Goal: Task Accomplishment & Management: Use online tool/utility

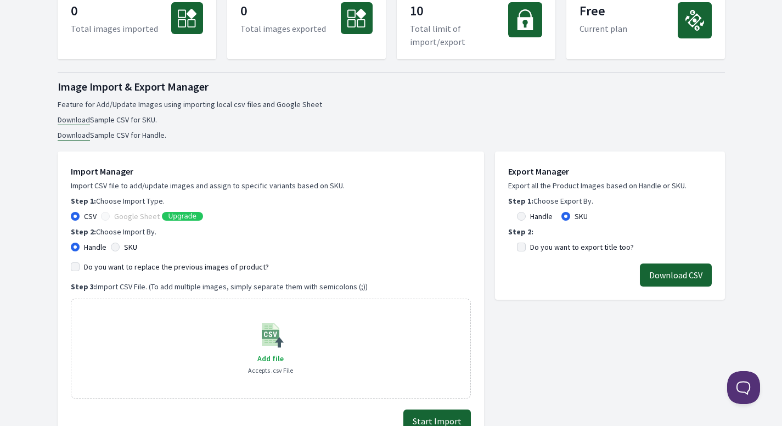
scroll to position [55, 0]
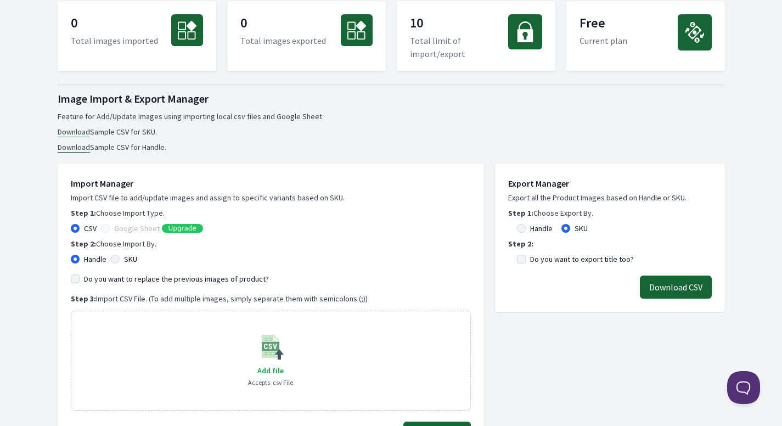
click at [74, 134] on link "Download" at bounding box center [74, 132] width 32 height 10
click at [81, 131] on link "Download" at bounding box center [74, 132] width 32 height 10
click at [80, 145] on link "Download" at bounding box center [74, 147] width 32 height 10
click at [82, 131] on link "Download" at bounding box center [74, 132] width 32 height 10
drag, startPoint x: 133, startPoint y: 131, endPoint x: 185, endPoint y: 132, distance: 52.2
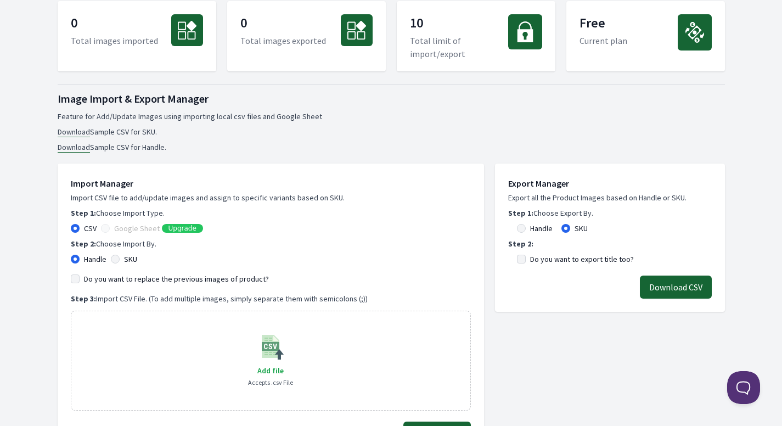
click at [185, 132] on li "Download Sample CSV for SKU." at bounding box center [392, 131] width 668 height 11
click at [63, 131] on link "Download" at bounding box center [74, 132] width 32 height 10
click at [77, 131] on link "Download" at bounding box center [74, 132] width 32 height 10
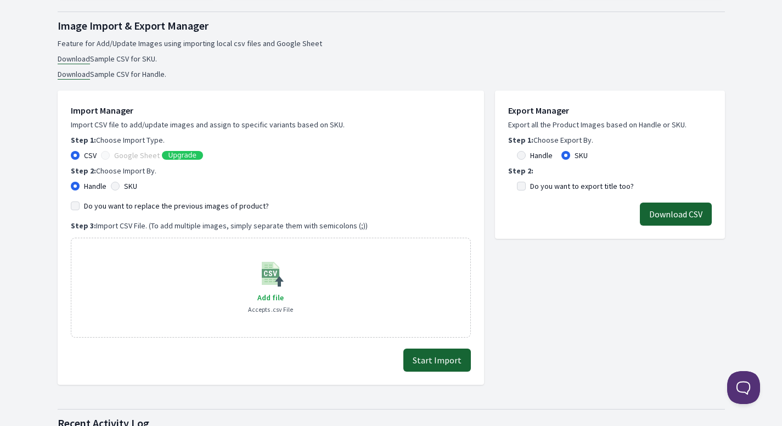
scroll to position [165, 0]
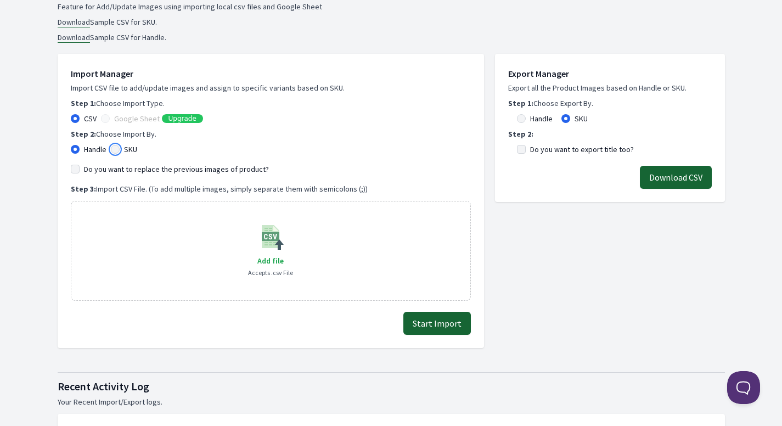
click at [119, 149] on input "SKU" at bounding box center [115, 149] width 9 height 9
radio input "true"
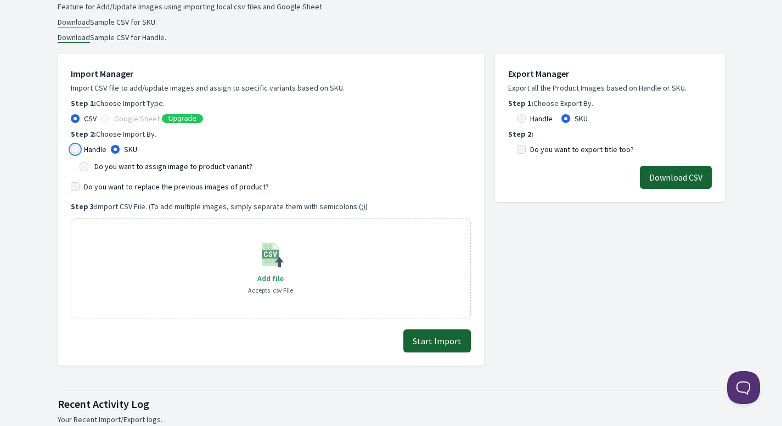
click at [77, 149] on input "Handle" at bounding box center [75, 149] width 9 height 9
radio input "true"
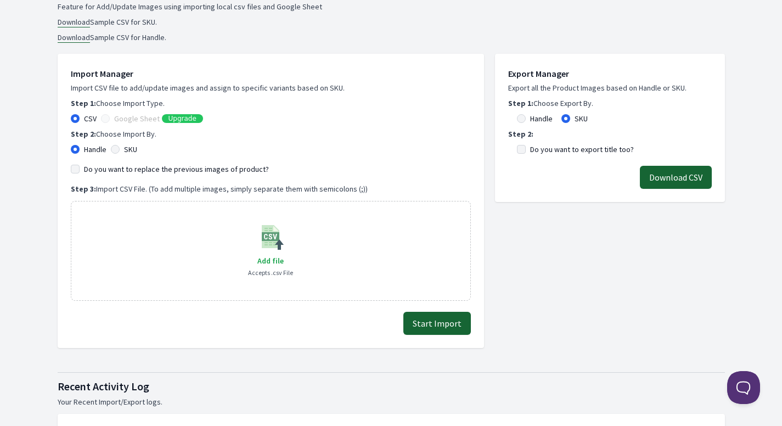
click at [110, 148] on div "Handle SKU" at bounding box center [271, 149] width 400 height 11
click at [113, 148] on input "SKU" at bounding box center [115, 149] width 9 height 9
radio input "true"
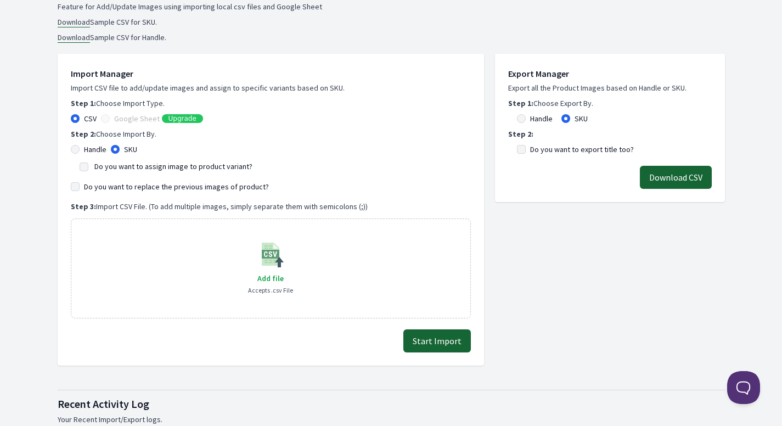
click at [125, 169] on label "Do you want to assign image to product variant?" at bounding box center [173, 166] width 158 height 10
click at [88, 169] on input "Do you want to assign image to product variant?" at bounding box center [84, 167] width 9 height 9
click at [125, 169] on label "Do you want to assign image to product variant?" at bounding box center [173, 166] width 158 height 10
click at [88, 169] on input "Do you want to assign image to product variant?" at bounding box center [84, 167] width 9 height 9
click at [125, 169] on label "Do you want to assign image to product variant?" at bounding box center [173, 166] width 158 height 10
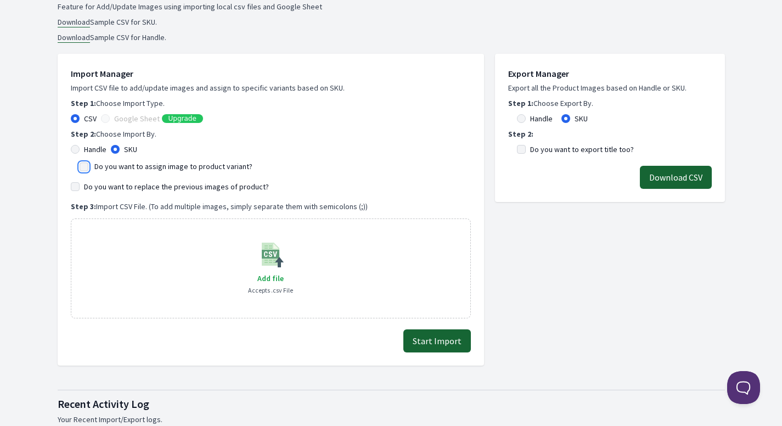
click at [88, 169] on input "Do you want to assign image to product variant?" at bounding box center [84, 167] width 9 height 9
checkbox input "true"
click at [117, 183] on label "Do you want to replace the previous images of product?" at bounding box center [176, 186] width 185 height 11
click at [80, 183] on input "Do you want to replace the previous images of product?" at bounding box center [75, 186] width 9 height 9
checkbox input "true"
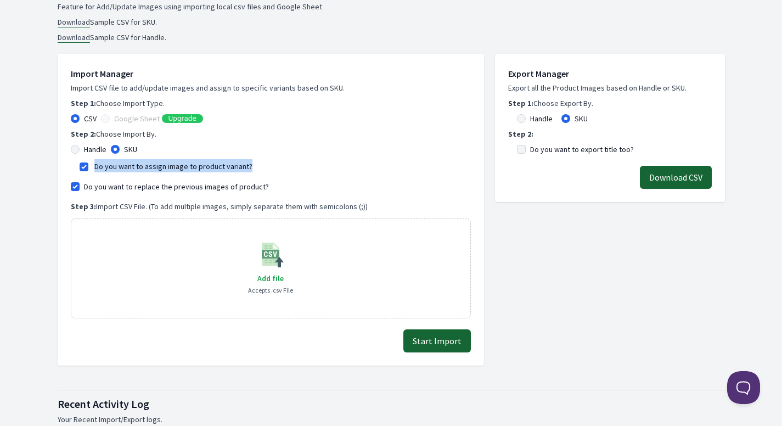
drag, startPoint x: 254, startPoint y: 168, endPoint x: 93, endPoint y: 163, distance: 161.5
click at [93, 163] on div "Do you want to assign image to product variant?" at bounding box center [271, 165] width 383 height 13
copy label "Do you want to assign image to product variant?"
click at [148, 167] on label "Do you want to assign image to product variant?" at bounding box center [173, 166] width 158 height 10
click at [88, 167] on input "Do you want to assign image to product variant?" at bounding box center [84, 167] width 9 height 9
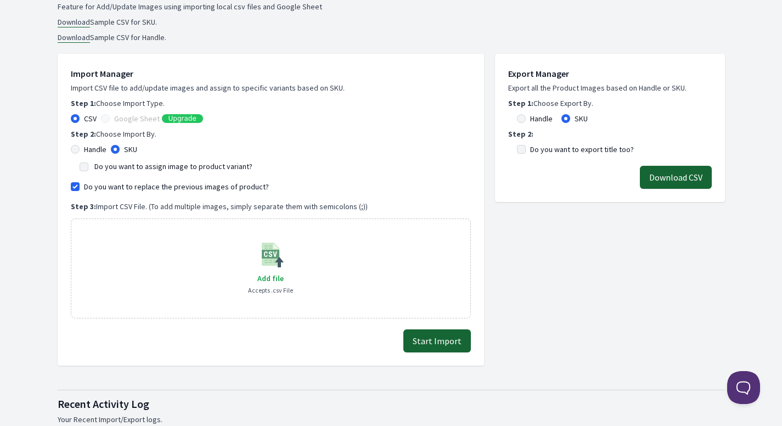
click at [148, 167] on label "Do you want to assign image to product variant?" at bounding box center [173, 166] width 158 height 10
click at [88, 167] on input "Do you want to assign image to product variant?" at bounding box center [84, 167] width 9 height 9
checkbox input "true"
click at [272, 271] on div "Add file Accepts .csv File" at bounding box center [270, 268] width 45 height 55
click at [273, 277] on span "Add file" at bounding box center [270, 278] width 26 height 10
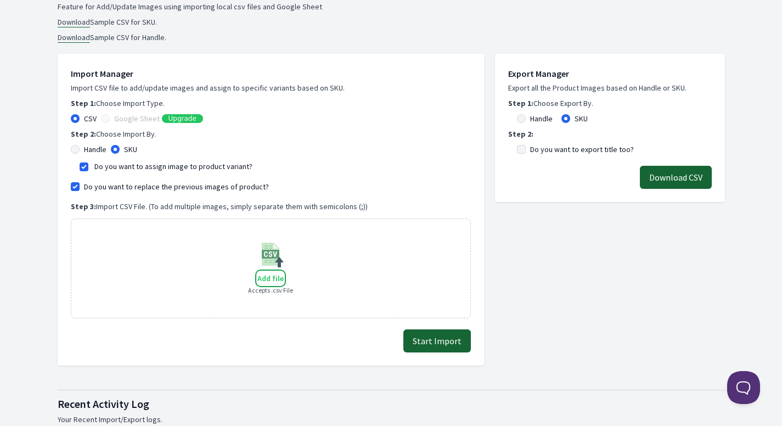
click at [283, 272] on input "Add file" at bounding box center [283, 271] width 1 height 1
type input "C:\fakepath\Artikeldaten_Katalog_2025_Bilder.csv"
click at [275, 276] on span "Add file" at bounding box center [270, 278] width 26 height 10
click at [283, 272] on input "Add file" at bounding box center [283, 271] width 1 height 1
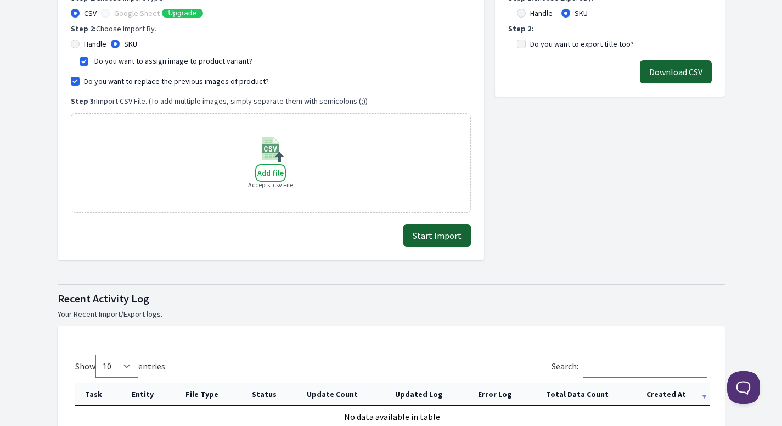
scroll to position [220, 0]
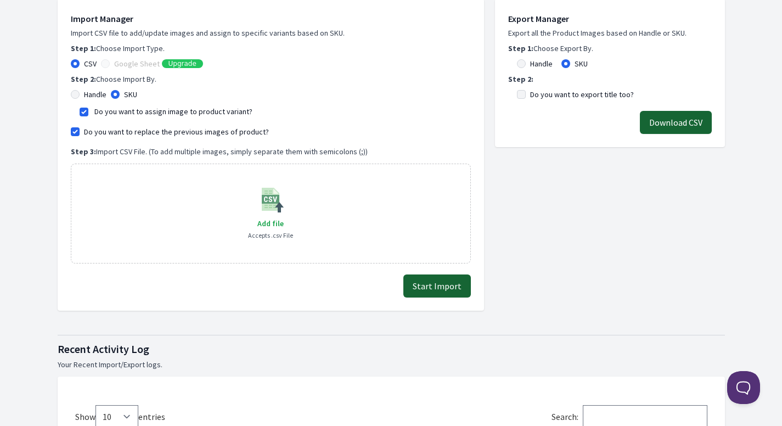
click at [425, 282] on button "Start Import" at bounding box center [438, 286] width 68 height 23
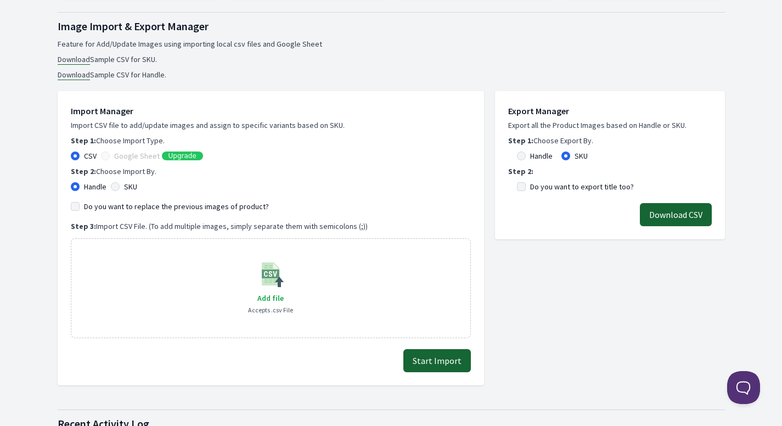
scroll to position [110, 0]
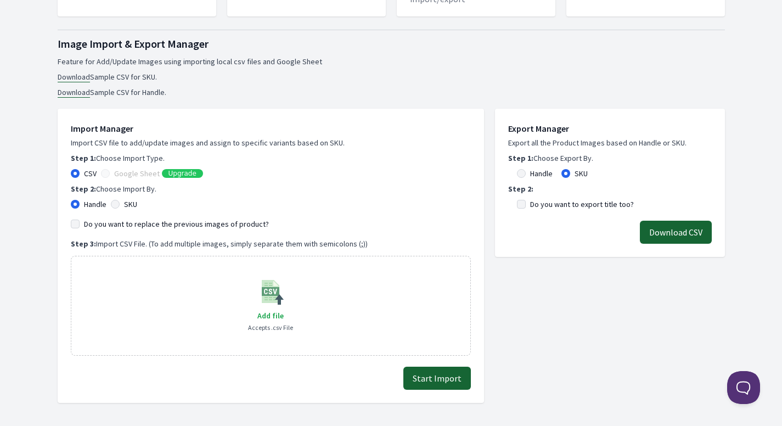
click at [589, 204] on label "Do you want to export title too?" at bounding box center [582, 204] width 104 height 11
click at [526, 204] on input "Do you want to export title too?" at bounding box center [521, 204] width 9 height 9
click at [613, 208] on label "Do you want to export title too?" at bounding box center [582, 204] width 104 height 11
click at [526, 208] on input "Do you want to export title too?" at bounding box center [521, 204] width 9 height 9
checkbox input "false"
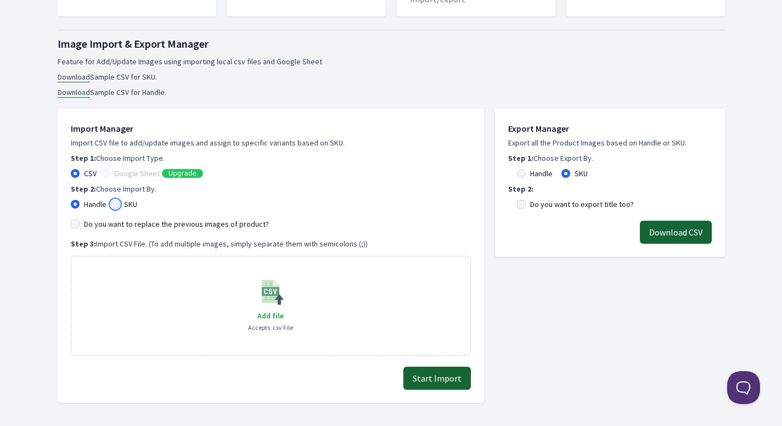
click at [115, 205] on input "SKU" at bounding box center [115, 204] width 9 height 9
radio input "true"
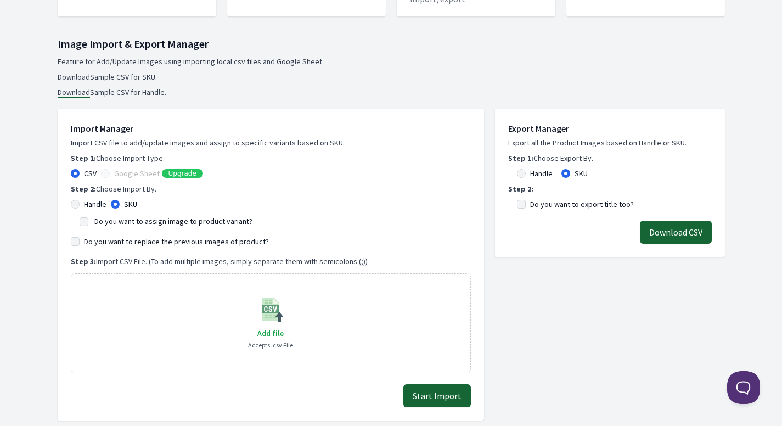
click at [286, 334] on div "Add file Accepts .csv File" at bounding box center [270, 323] width 45 height 55
click at [274, 333] on span "Add file" at bounding box center [270, 333] width 26 height 10
click at [283, 327] on input "Add file" at bounding box center [283, 326] width 1 height 1
type input "C:\fakepath\Artikeldaten_Katalog_2025_Bilder.csv"
click at [88, 219] on input "Do you want to assign image to product variant?" at bounding box center [84, 221] width 9 height 9
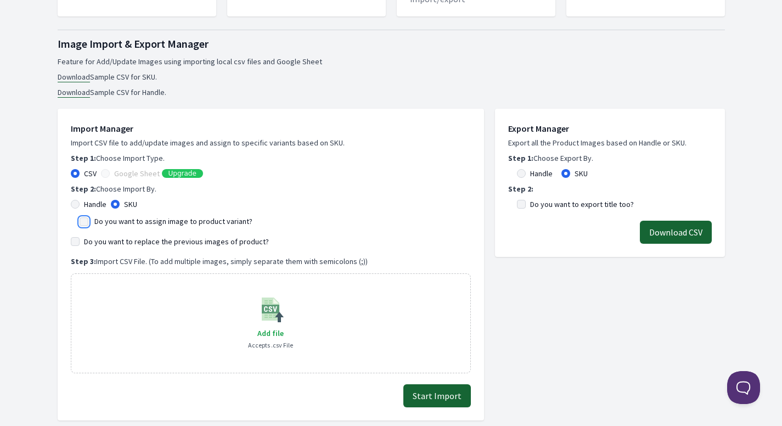
checkbox input "true"
click at [75, 238] on input "Do you want to replace the previous images of product?" at bounding box center [75, 241] width 9 height 9
checkbox input "true"
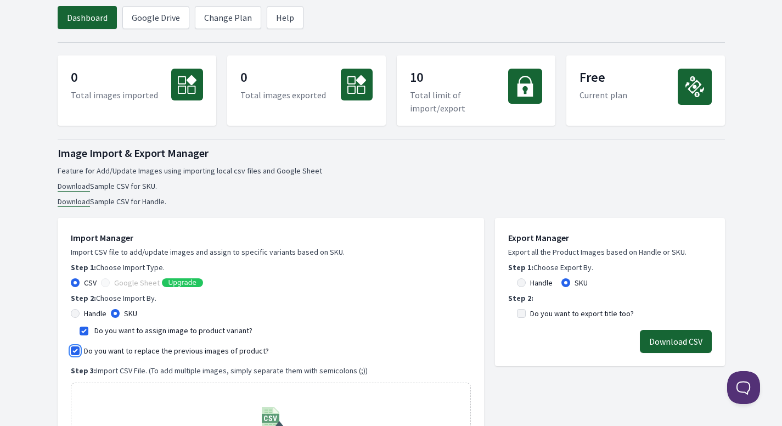
scroll to position [0, 0]
click at [153, 26] on link "Google Drive" at bounding box center [155, 18] width 67 height 23
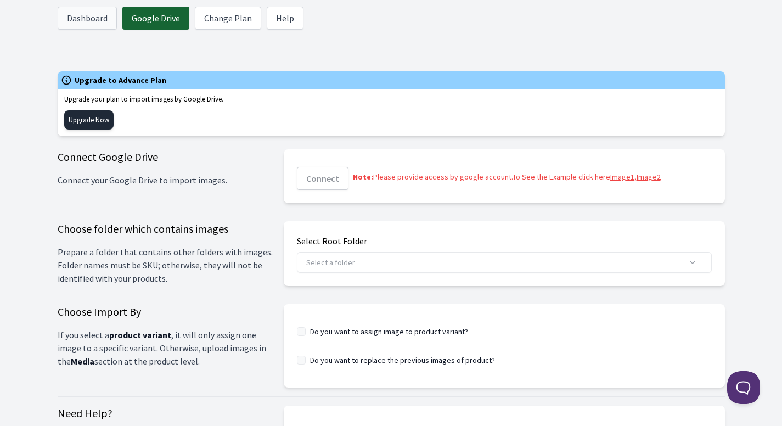
click at [99, 14] on link "Dashboard" at bounding box center [87, 18] width 59 height 23
